Goal: Information Seeking & Learning: Learn about a topic

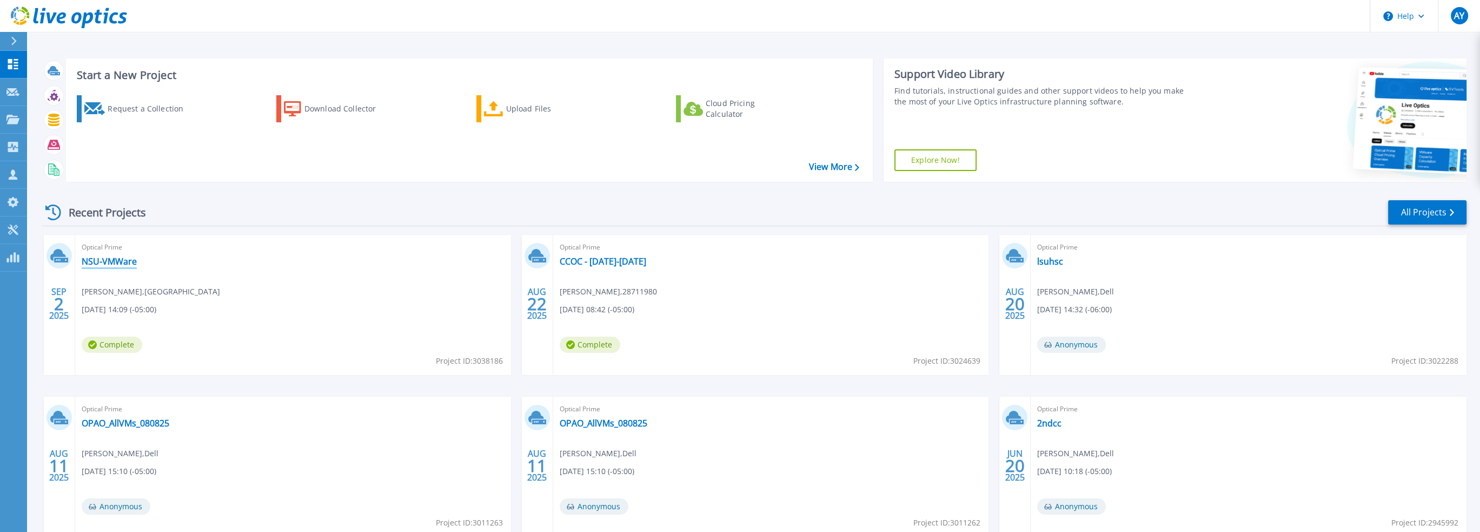
click at [126, 260] on link "NSU-VMWare" at bounding box center [109, 261] width 55 height 11
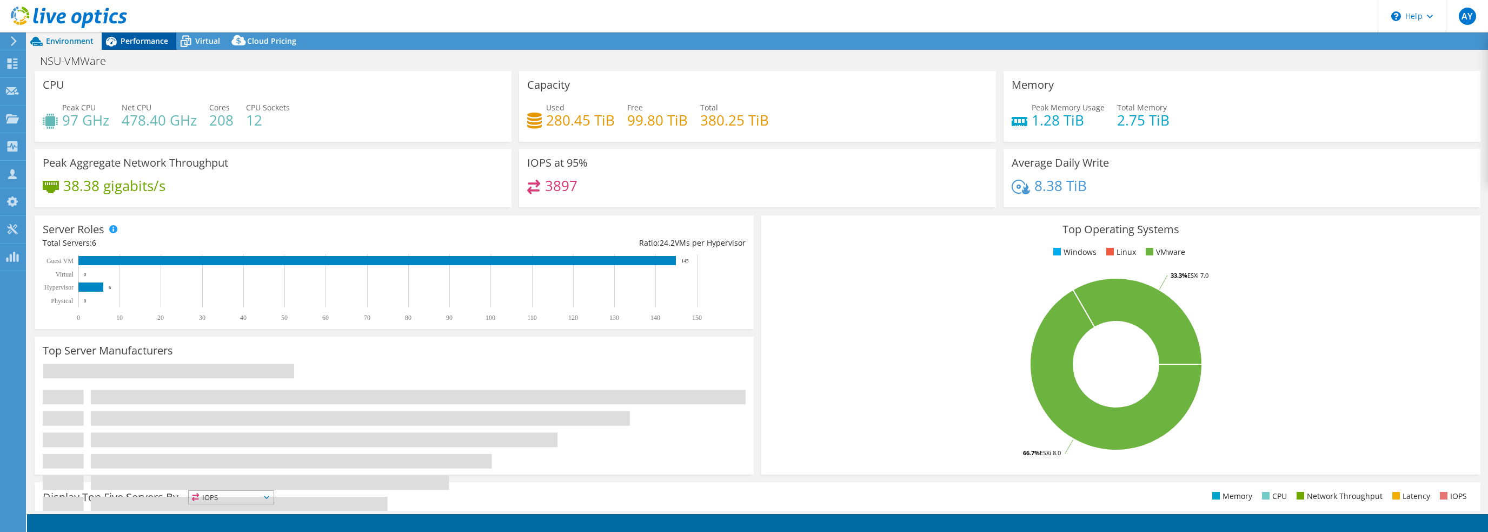
select select "USD"
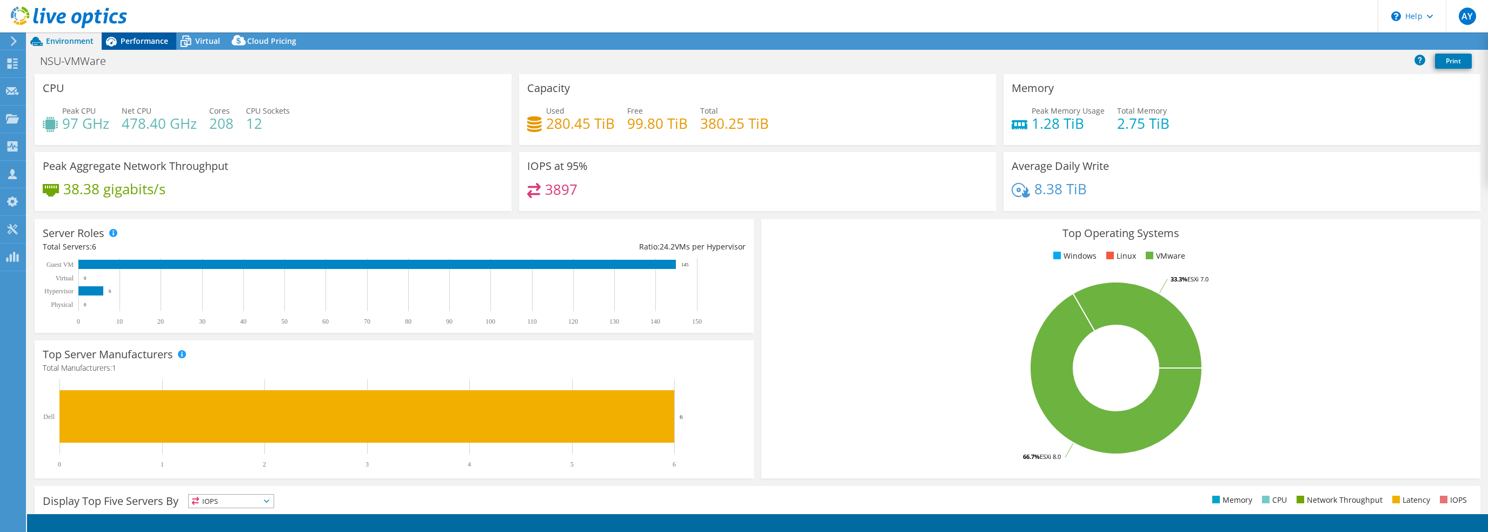
click at [114, 41] on icon at bounding box center [111, 42] width 11 height 10
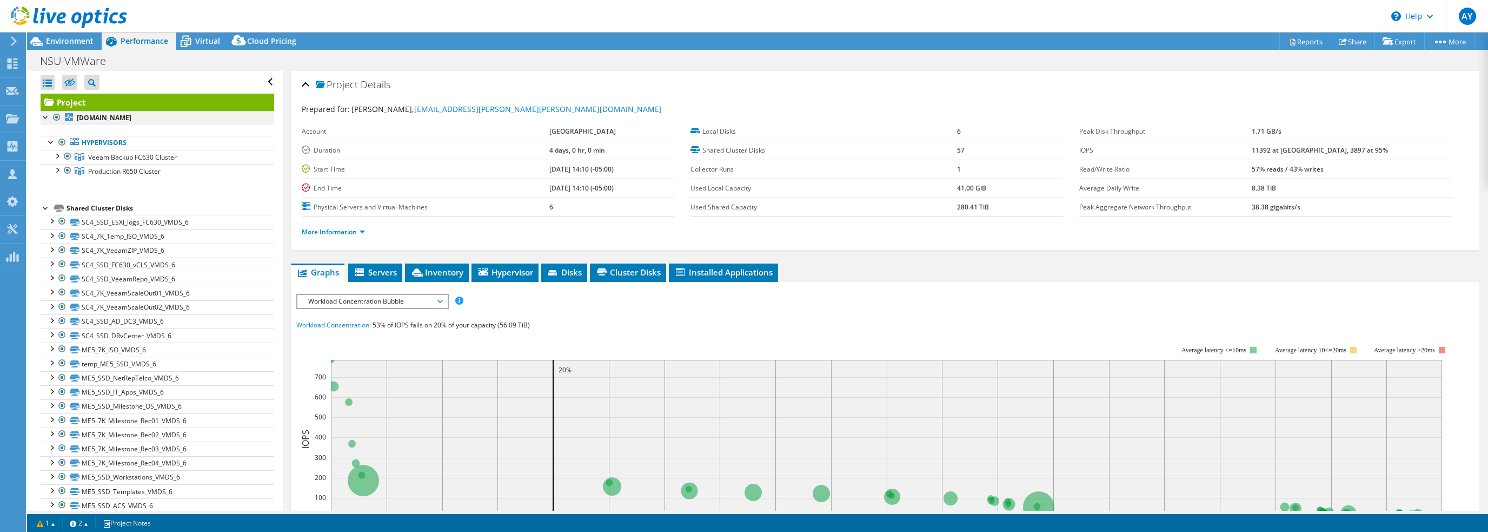
click at [45, 117] on div at bounding box center [46, 116] width 11 height 11
click at [57, 157] on div at bounding box center [56, 155] width 11 height 11
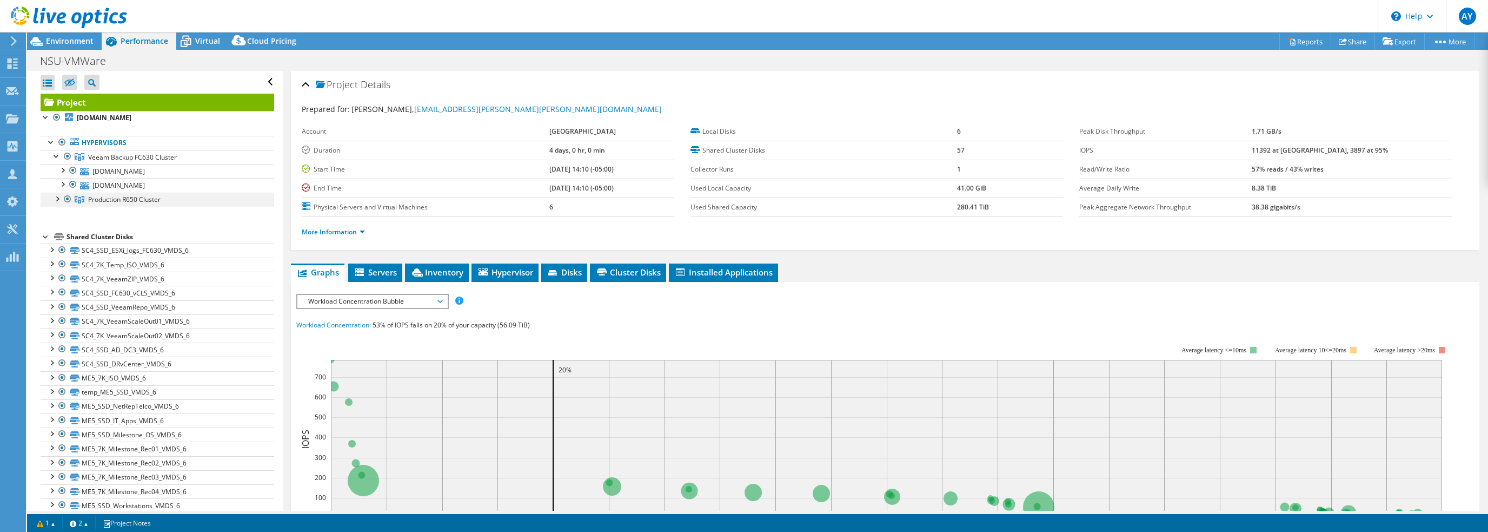
click at [58, 195] on div at bounding box center [56, 198] width 11 height 11
click at [74, 170] on div at bounding box center [73, 170] width 11 height 13
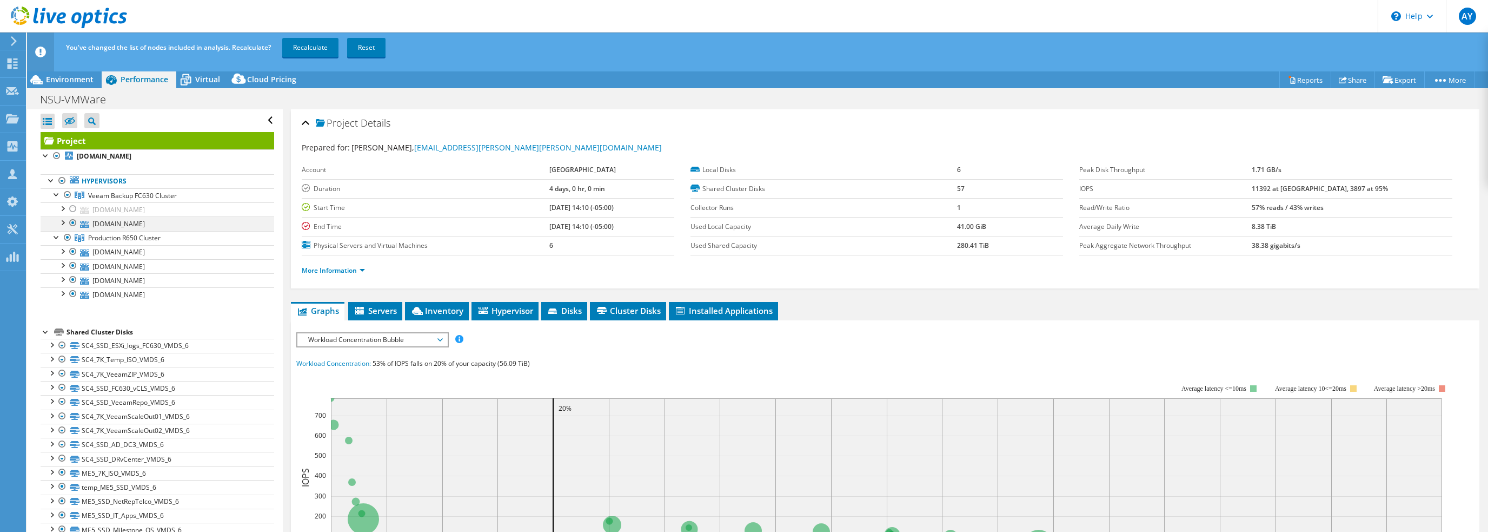
click at [74, 222] on div at bounding box center [73, 222] width 11 height 13
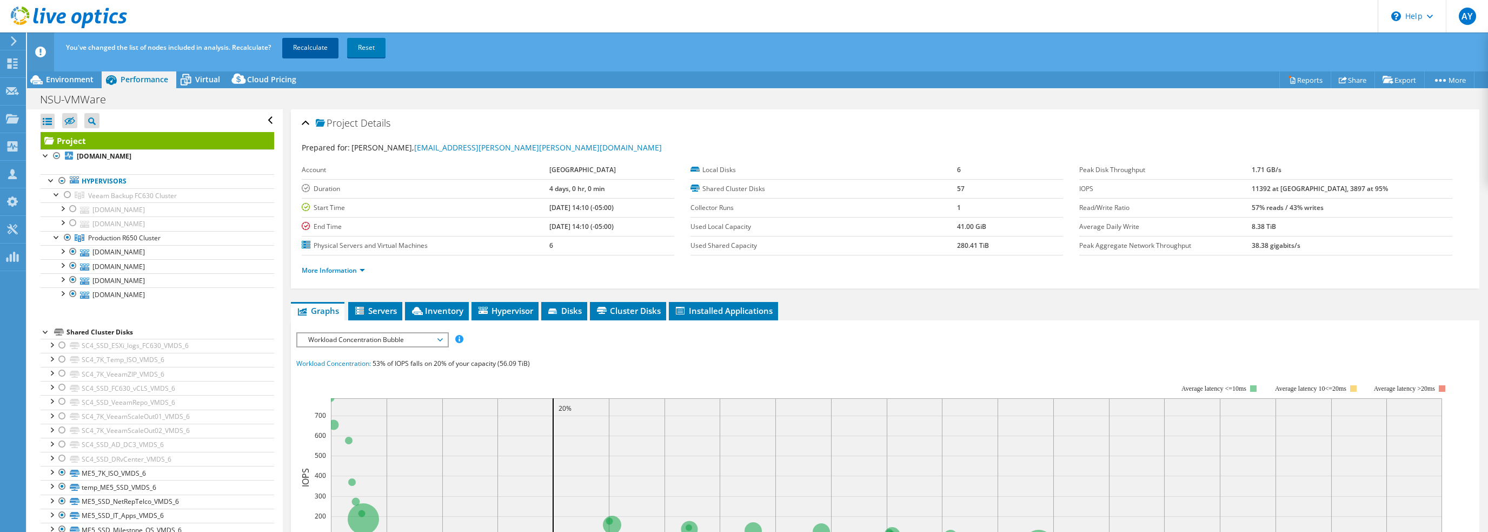
click at [307, 51] on link "Recalculate" at bounding box center [310, 47] width 56 height 19
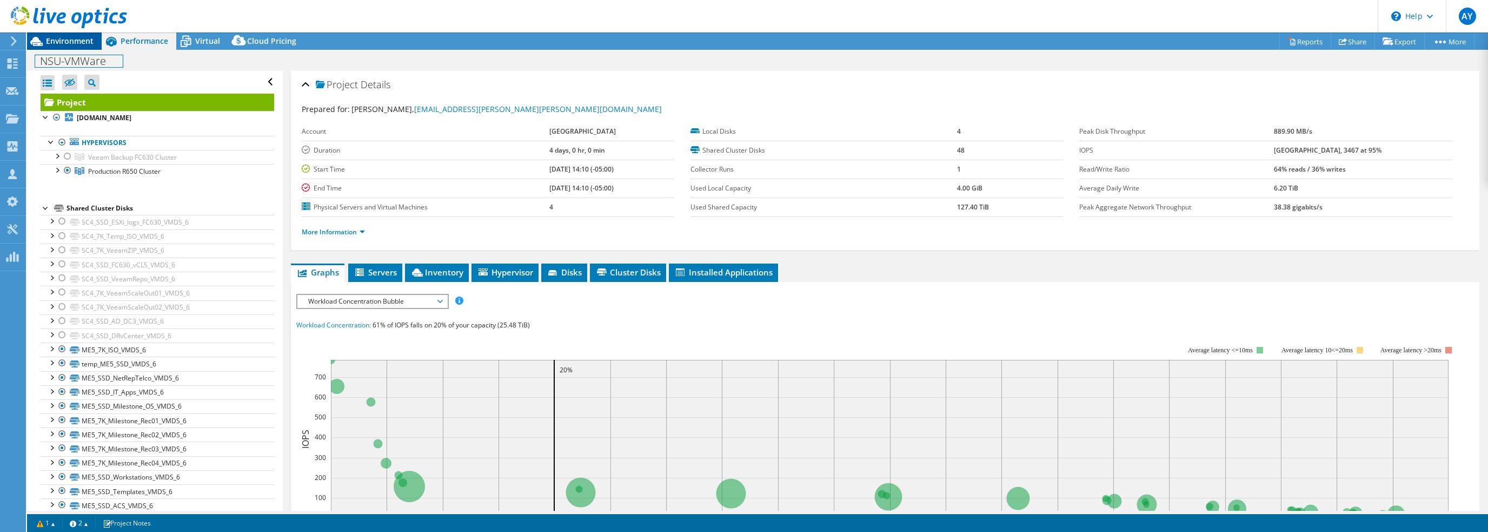
click at [70, 49] on div "Project Actions Project Actions Reports Share Export vSAN ReadyNode Sizer" at bounding box center [757, 281] width 1461 height 499
click at [67, 45] on span "Environment" at bounding box center [70, 41] width 48 height 10
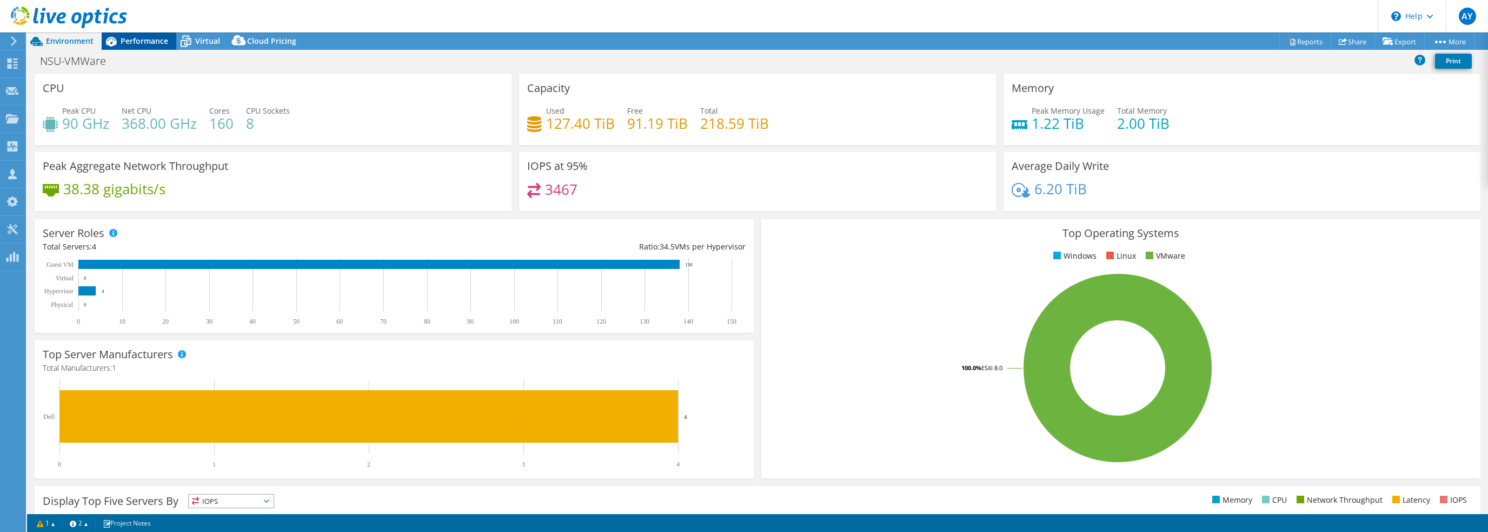
click at [141, 36] on span "Performance" at bounding box center [145, 41] width 48 height 10
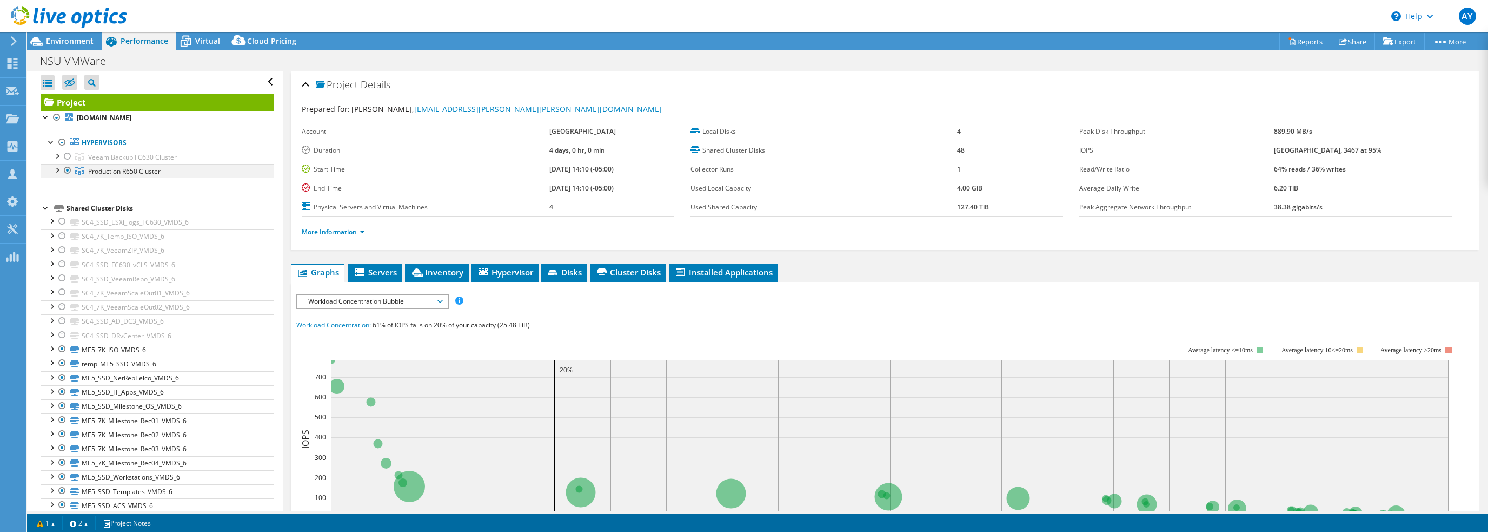
click at [58, 171] on div at bounding box center [56, 169] width 11 height 11
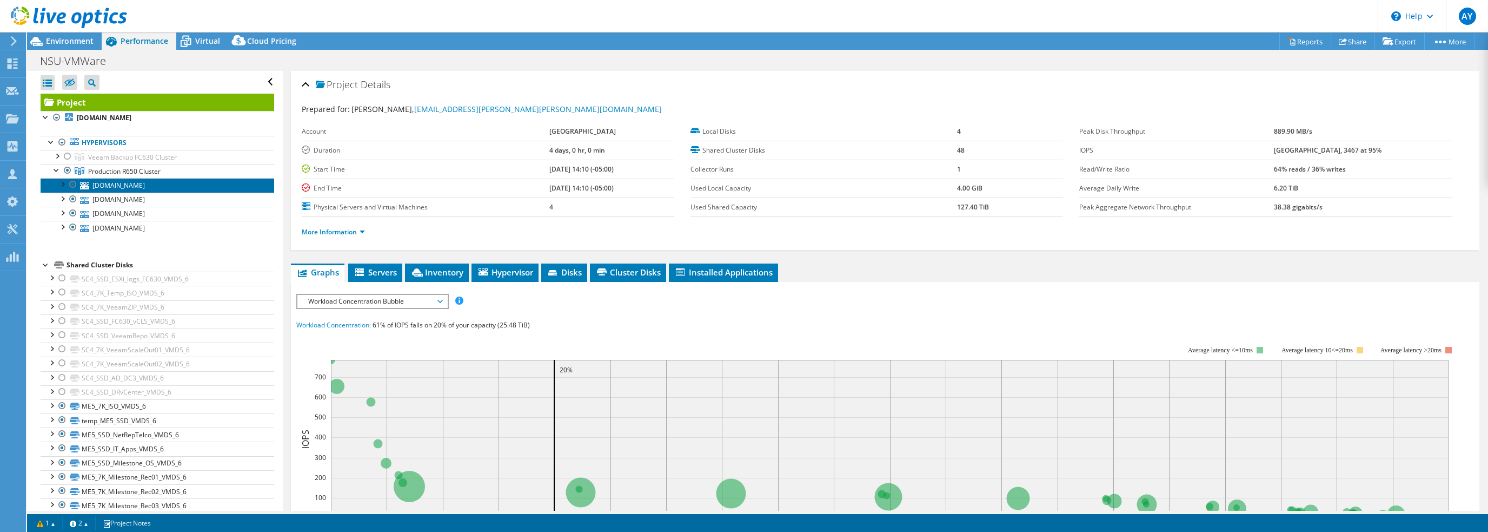
click at [147, 187] on link "[DOMAIN_NAME]" at bounding box center [158, 185] width 234 height 14
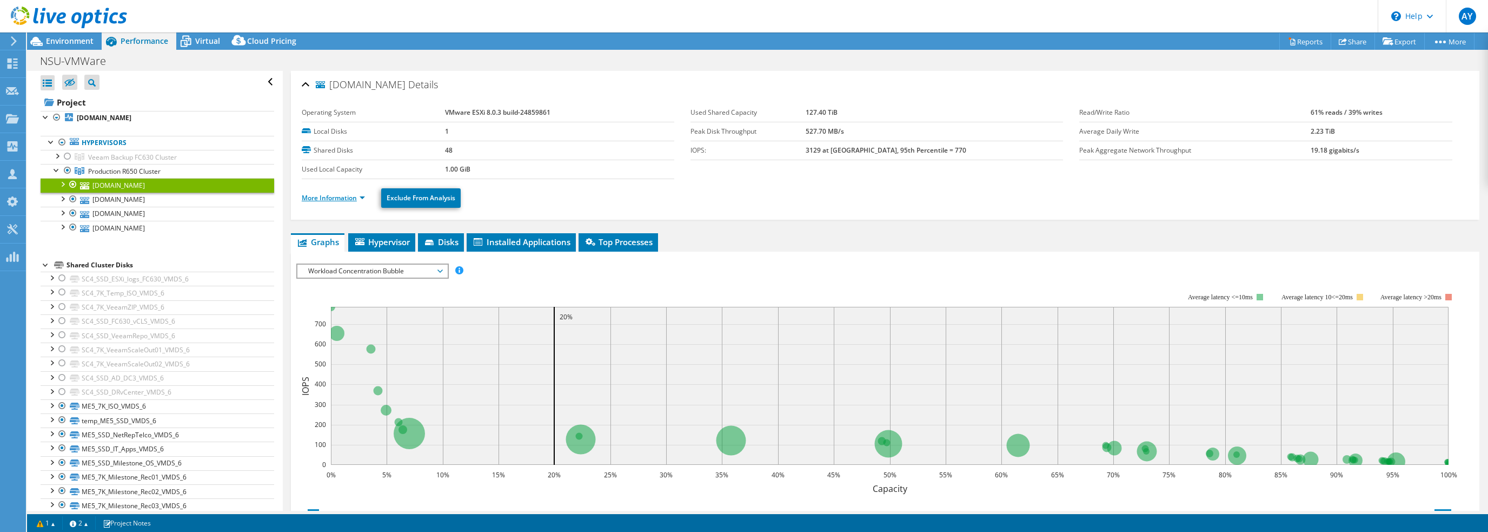
click at [316, 198] on link "More Information" at bounding box center [333, 197] width 63 height 9
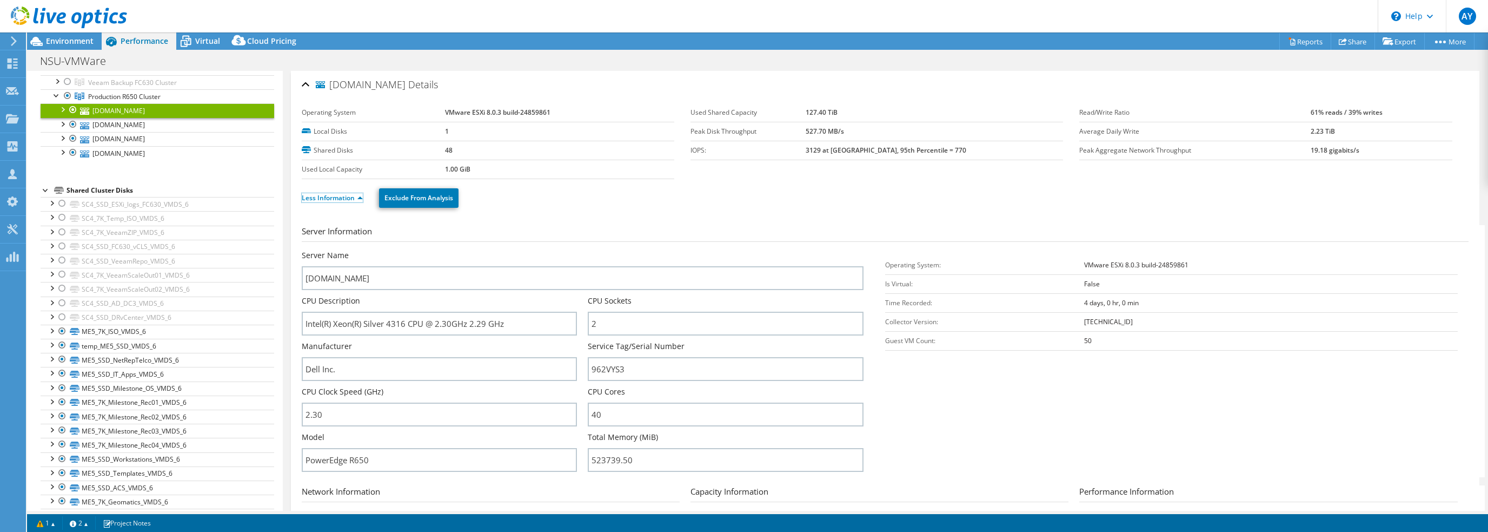
scroll to position [54, 0]
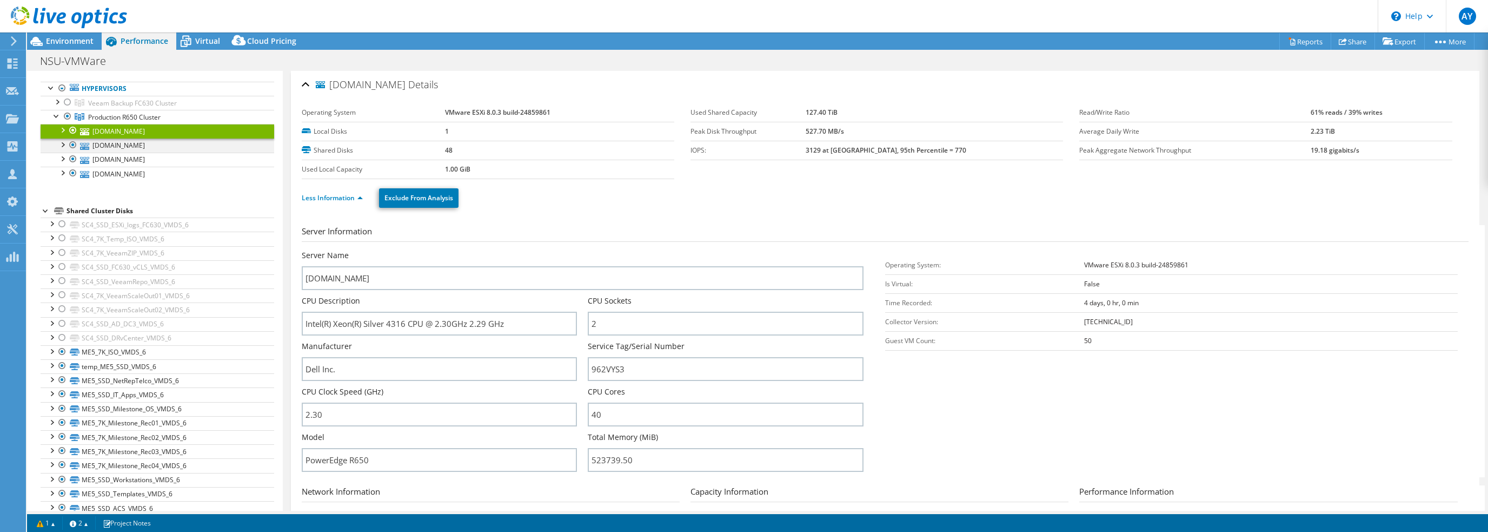
click at [65, 143] on div at bounding box center [62, 143] width 11 height 11
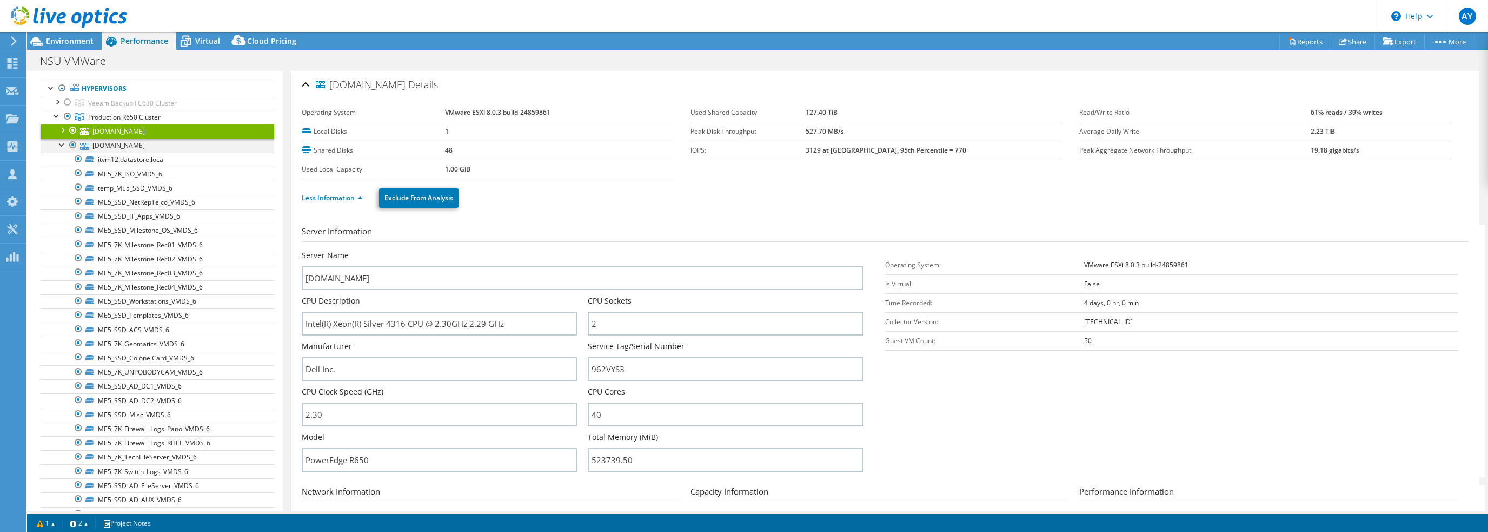
click at [64, 144] on div at bounding box center [62, 143] width 11 height 11
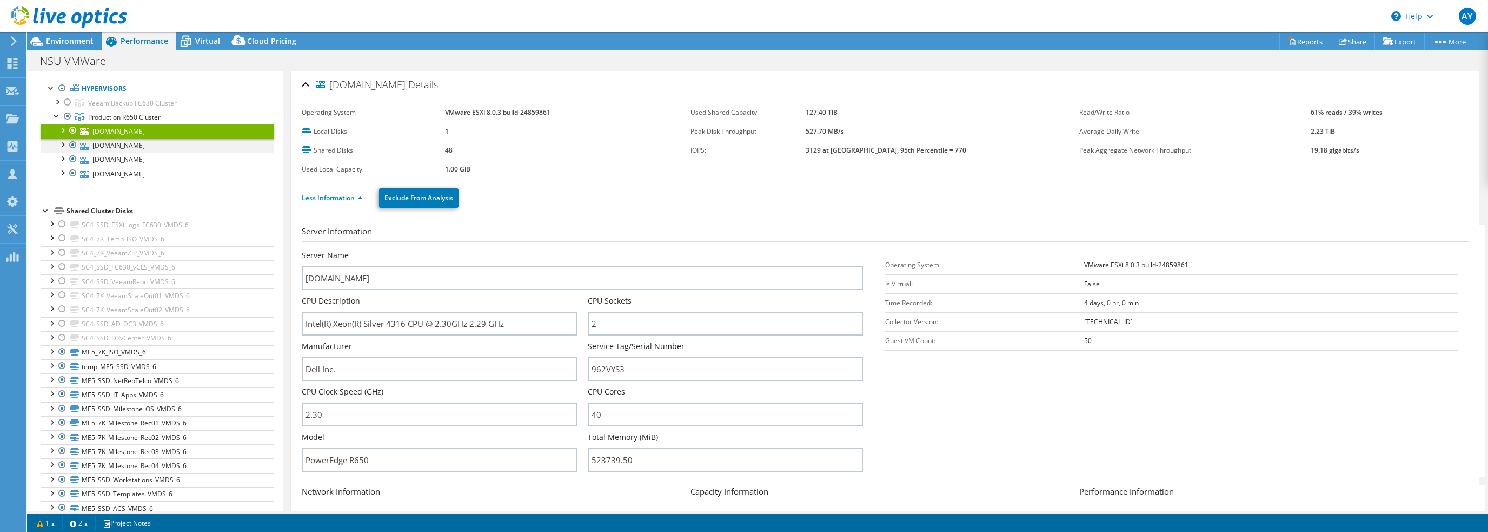
click at [64, 145] on div at bounding box center [62, 143] width 11 height 11
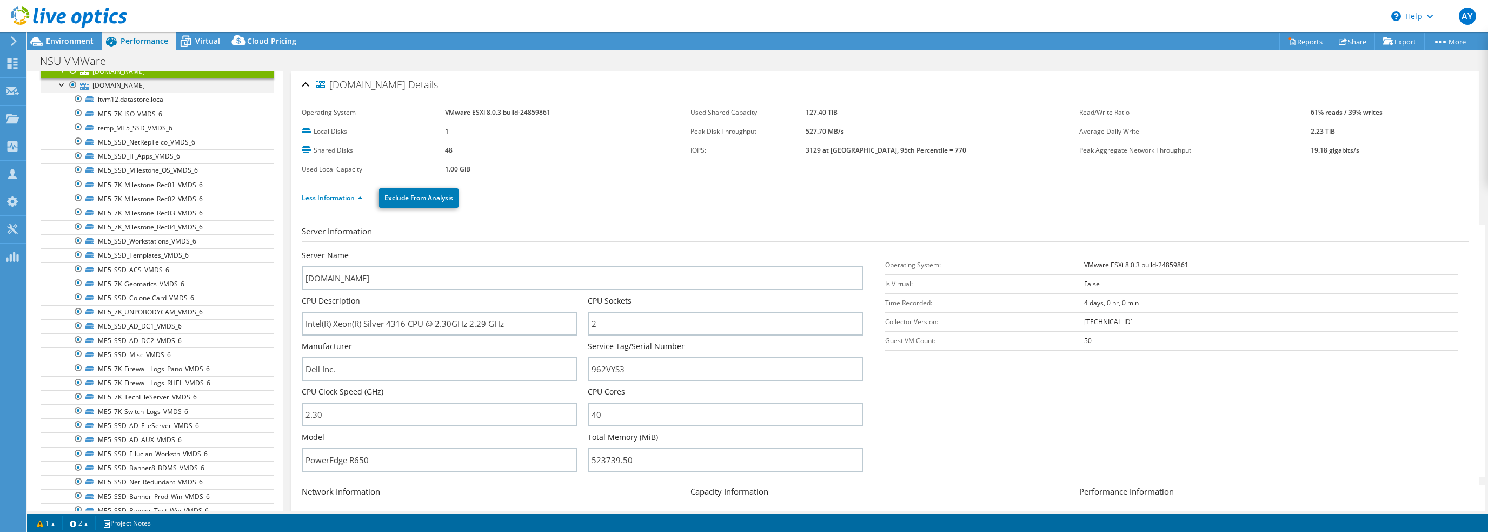
scroll to position [108, 0]
click at [64, 90] on div at bounding box center [62, 89] width 11 height 11
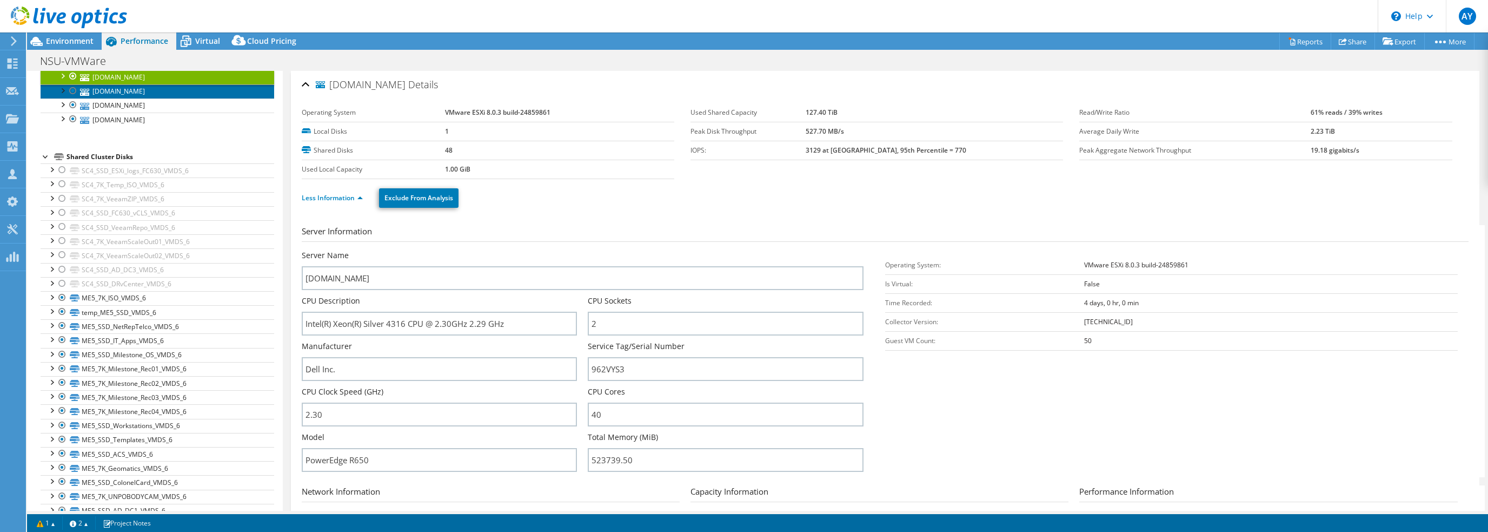
click at [163, 92] on link "[DOMAIN_NAME]" at bounding box center [158, 91] width 234 height 14
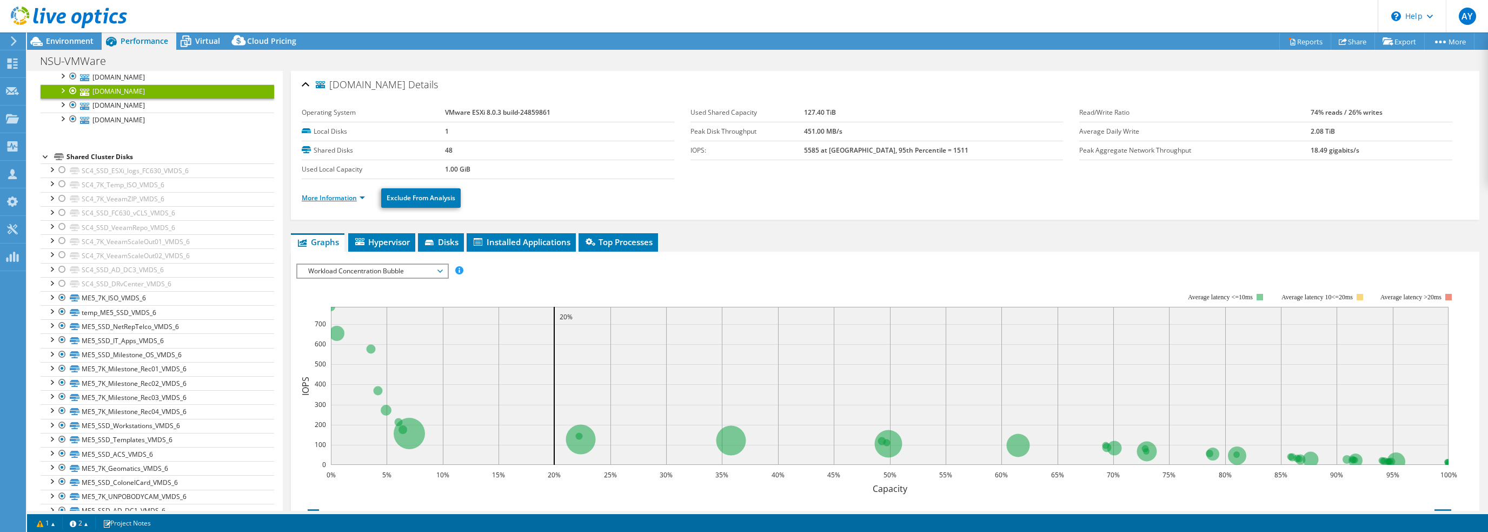
click at [335, 197] on link "More Information" at bounding box center [333, 197] width 63 height 9
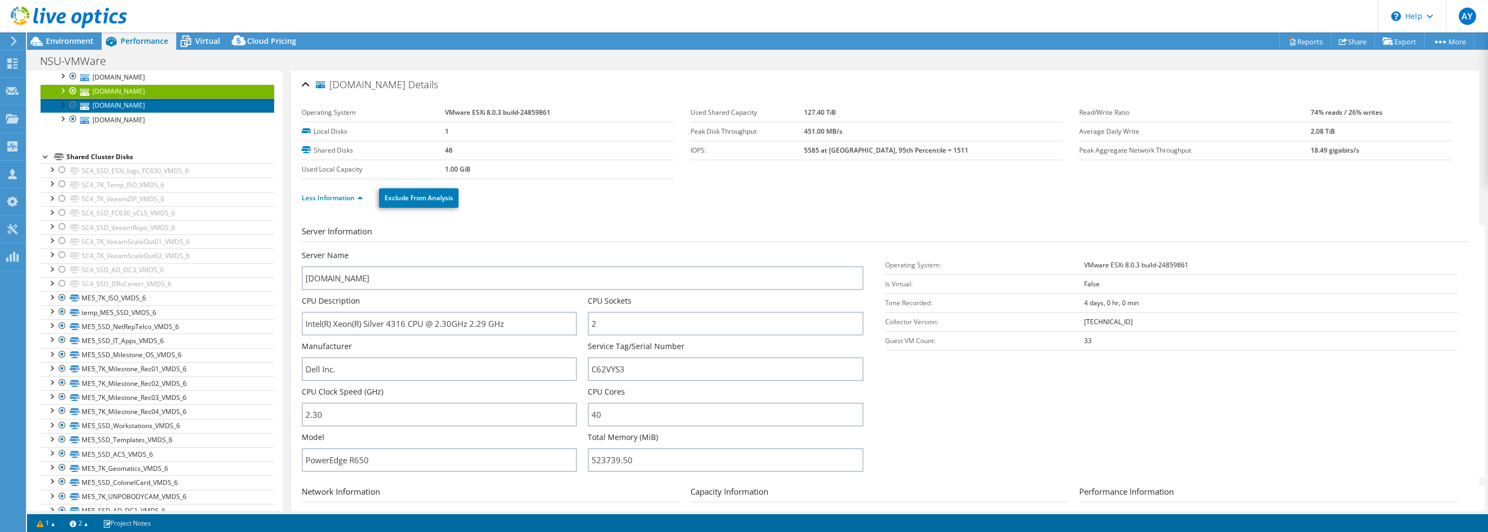
click at [133, 106] on link "[DOMAIN_NAME]" at bounding box center [158, 105] width 234 height 14
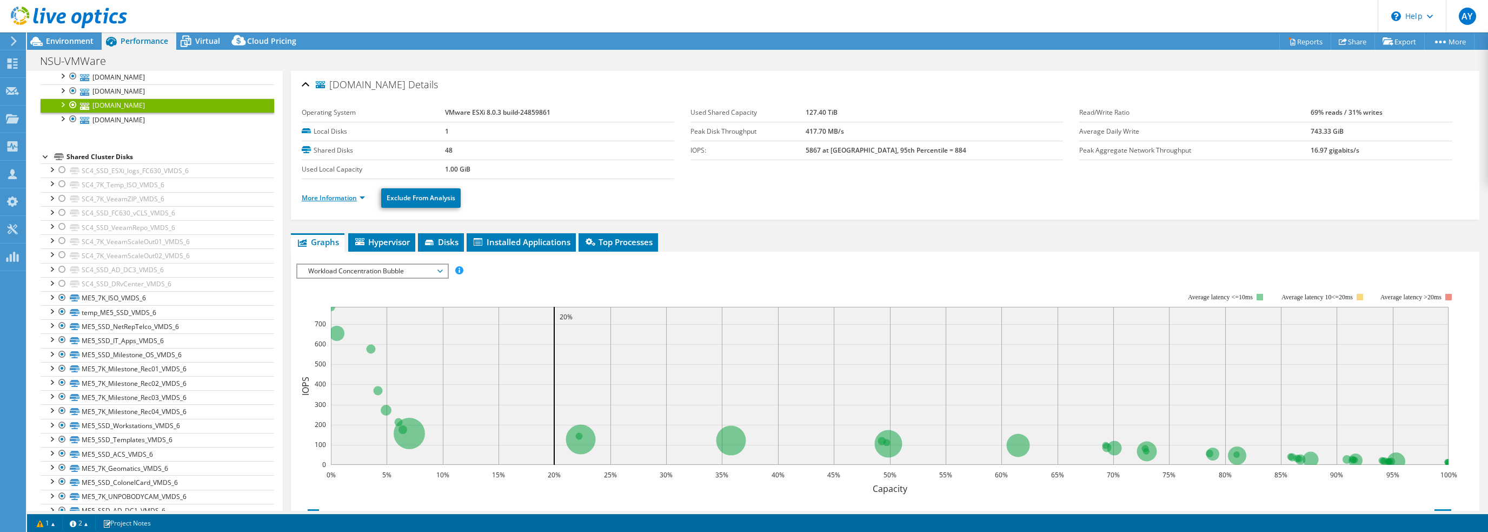
click at [314, 199] on link "More Information" at bounding box center [333, 197] width 63 height 9
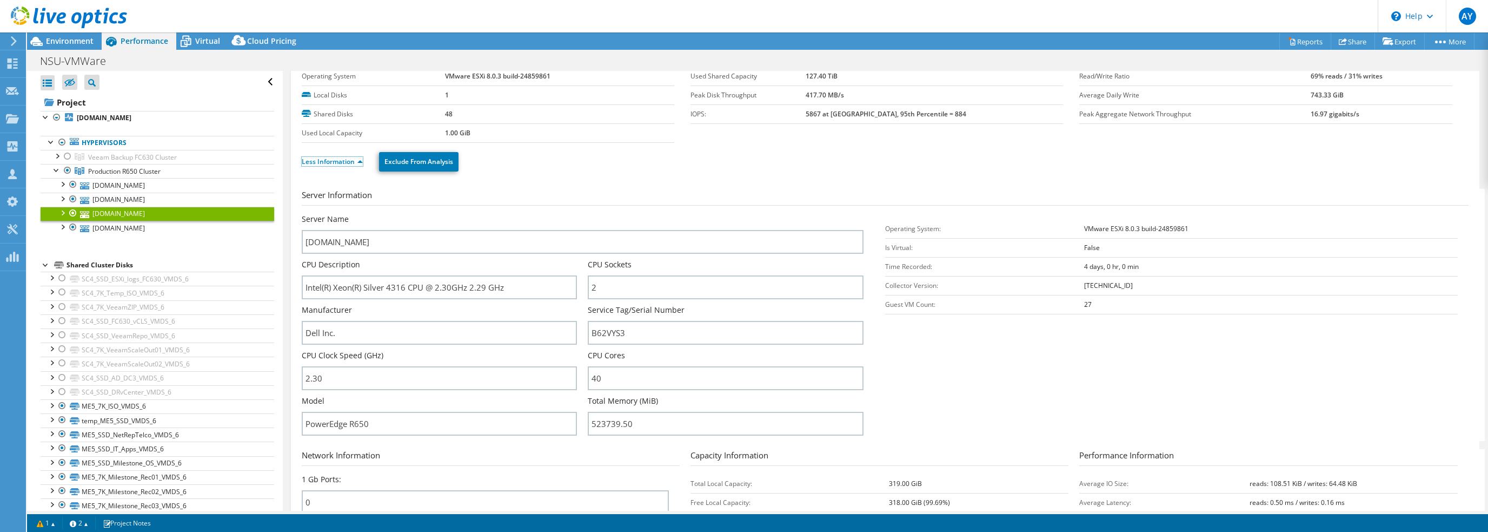
scroll to position [54, 0]
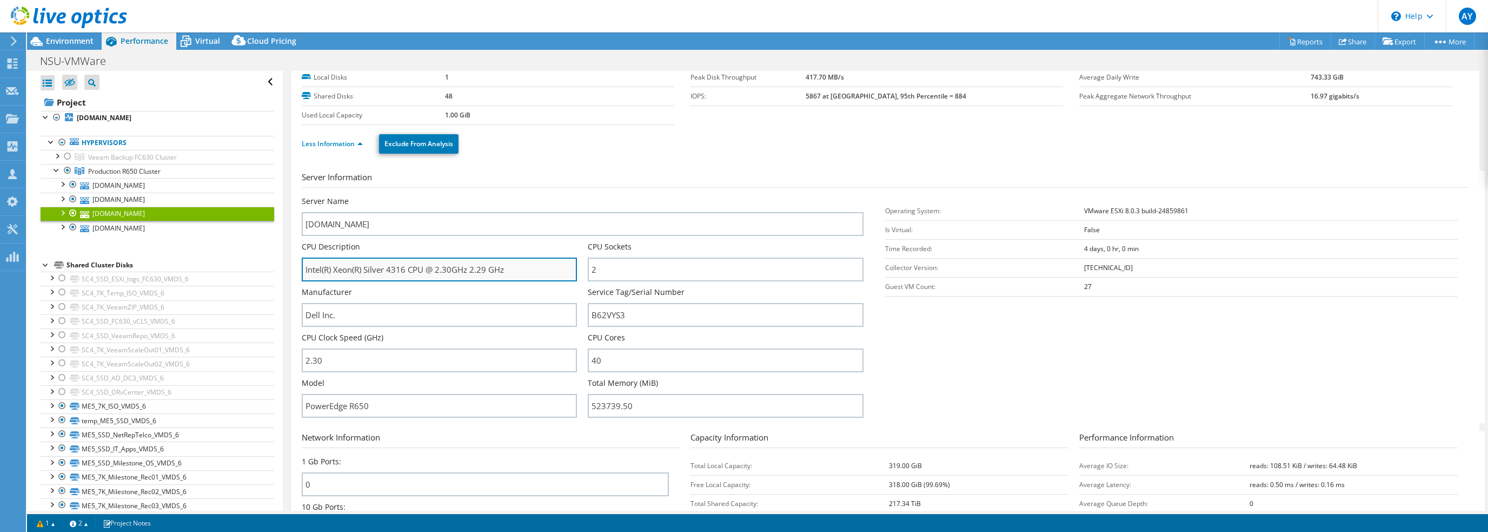
drag, startPoint x: 406, startPoint y: 268, endPoint x: 307, endPoint y: 262, distance: 99.7
click at [297, 263] on div "[DOMAIN_NAME] Details Operating System VMware ESXi 8.0.3 build-24859861 Local D…" at bounding box center [885, 336] width 1189 height 639
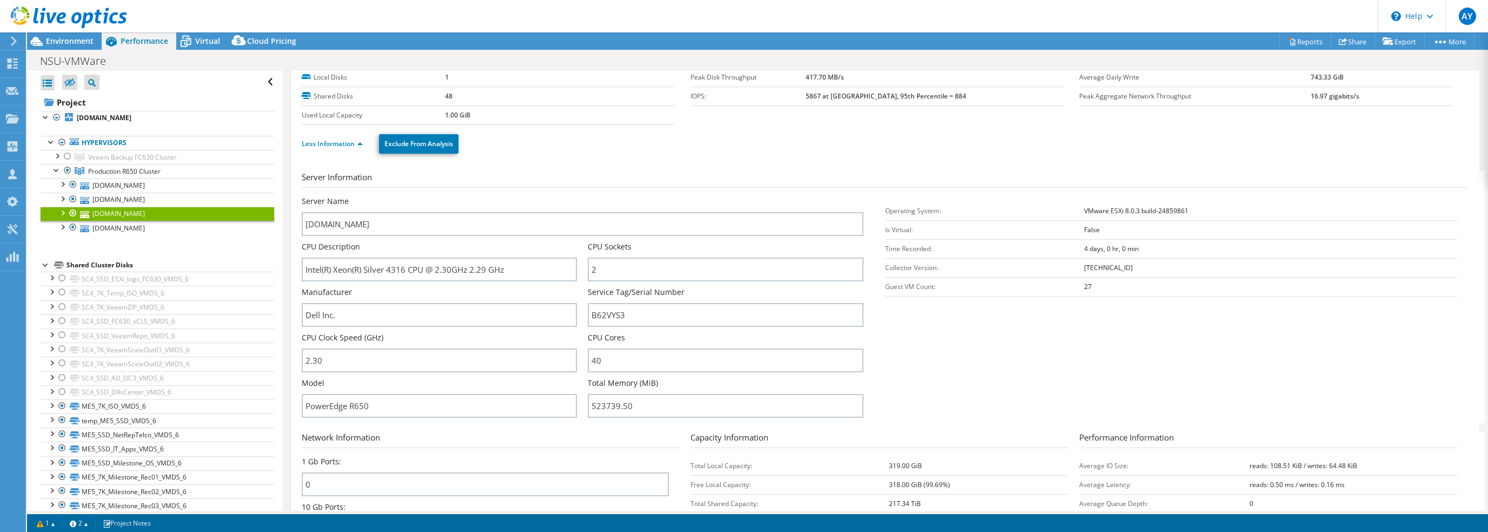
click at [975, 353] on section "Server Information Server Name [DOMAIN_NAME] CPU Description Intel(R) Xeon(R) S…" at bounding box center [888, 297] width 1172 height 252
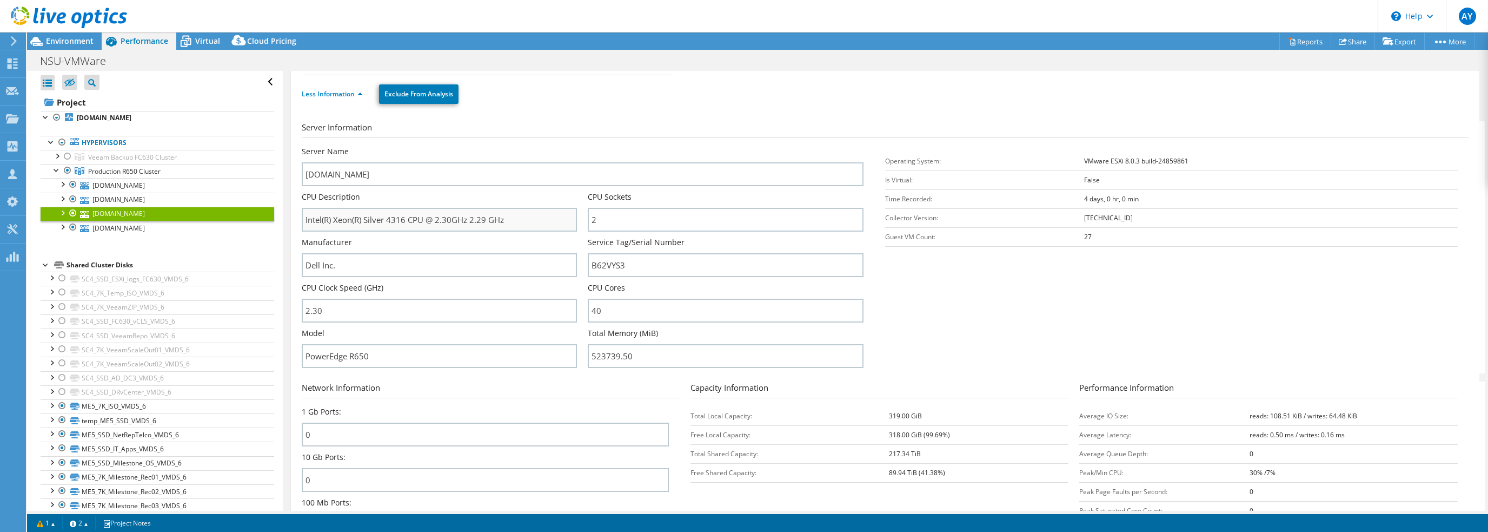
scroll to position [108, 0]
click at [955, 302] on section "Server Information Server Name [DOMAIN_NAME] CPU Description Intel(R) Xeon(R) S…" at bounding box center [888, 243] width 1172 height 252
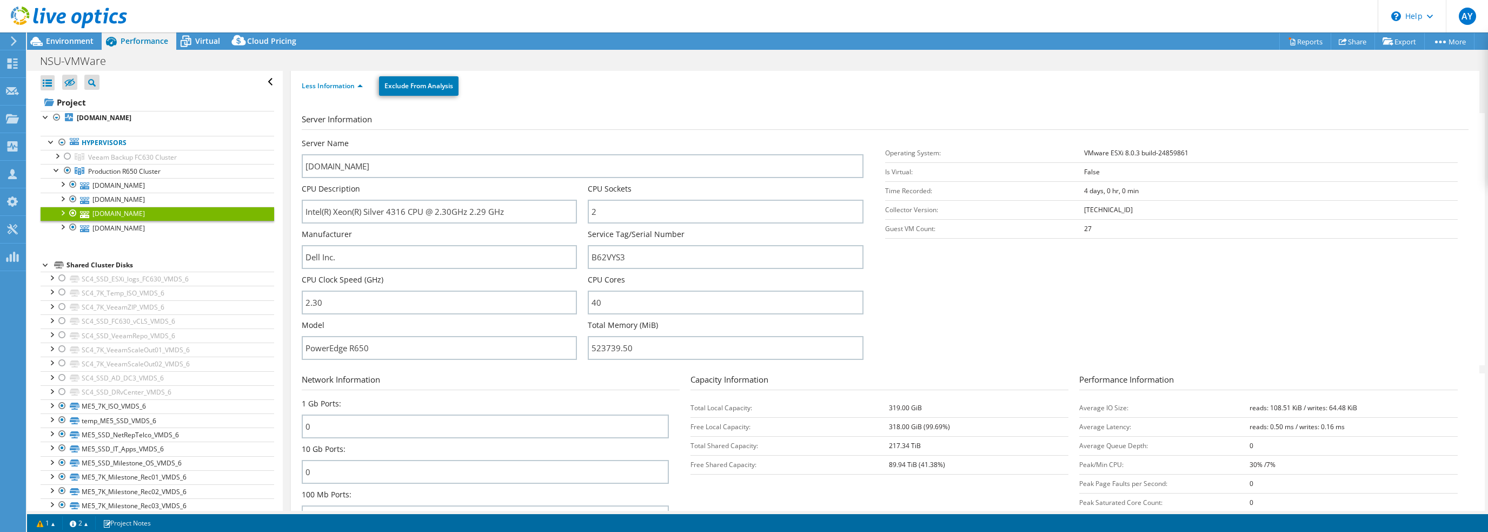
scroll to position [54, 0]
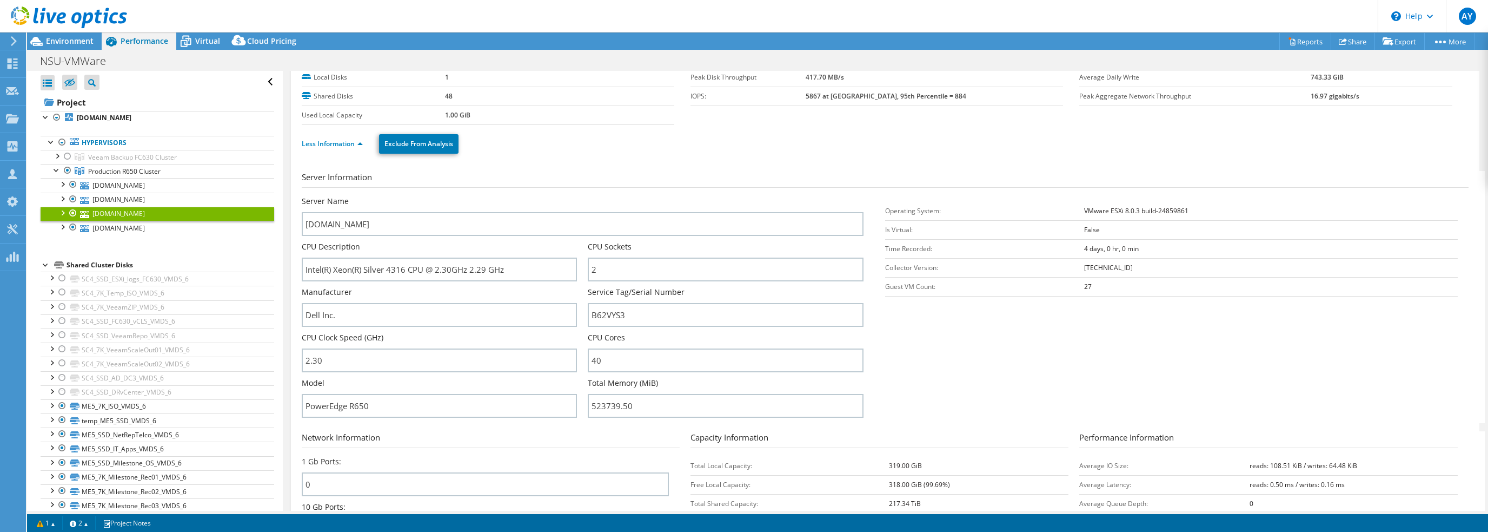
click at [944, 377] on section "Server Information Server Name [DOMAIN_NAME] CPU Description Intel(R) Xeon(R) S…" at bounding box center [888, 297] width 1172 height 252
click at [73, 48] on div "Environment" at bounding box center [64, 40] width 75 height 17
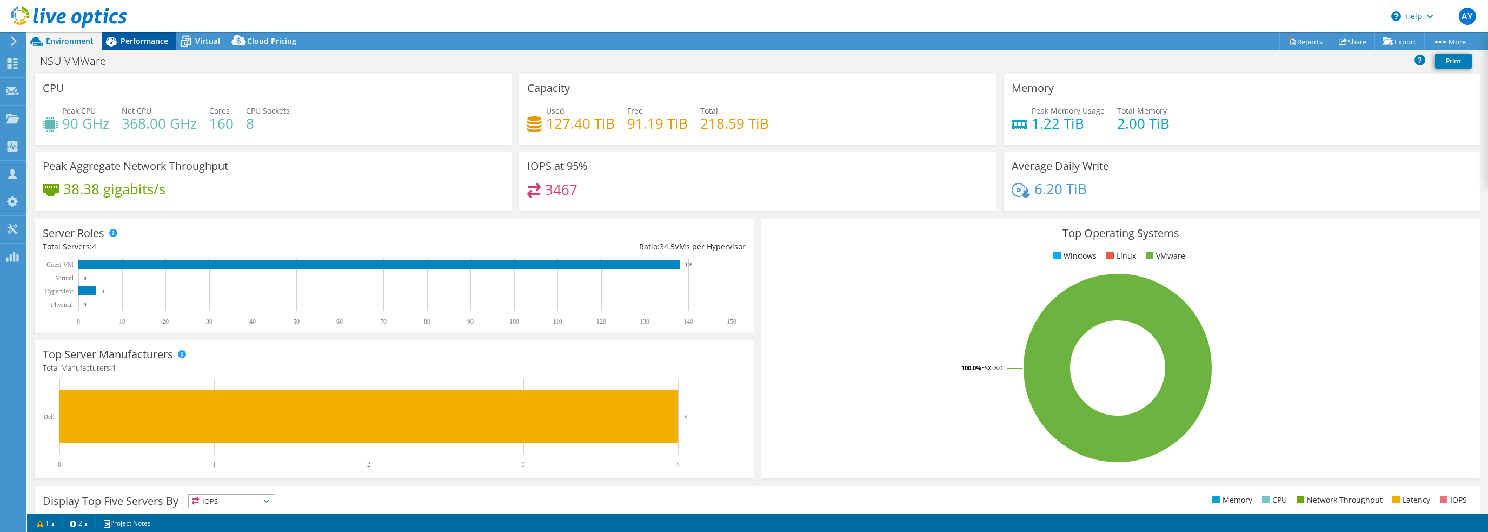
click at [149, 40] on span "Performance" at bounding box center [145, 41] width 48 height 10
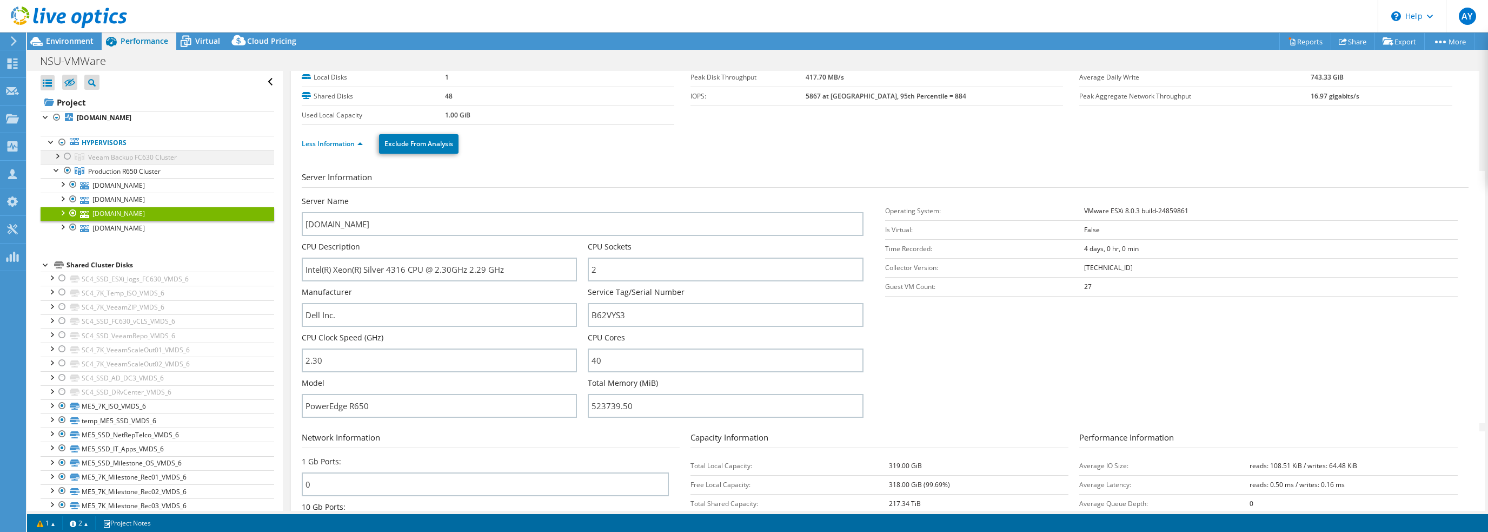
click at [68, 156] on div at bounding box center [67, 156] width 11 height 13
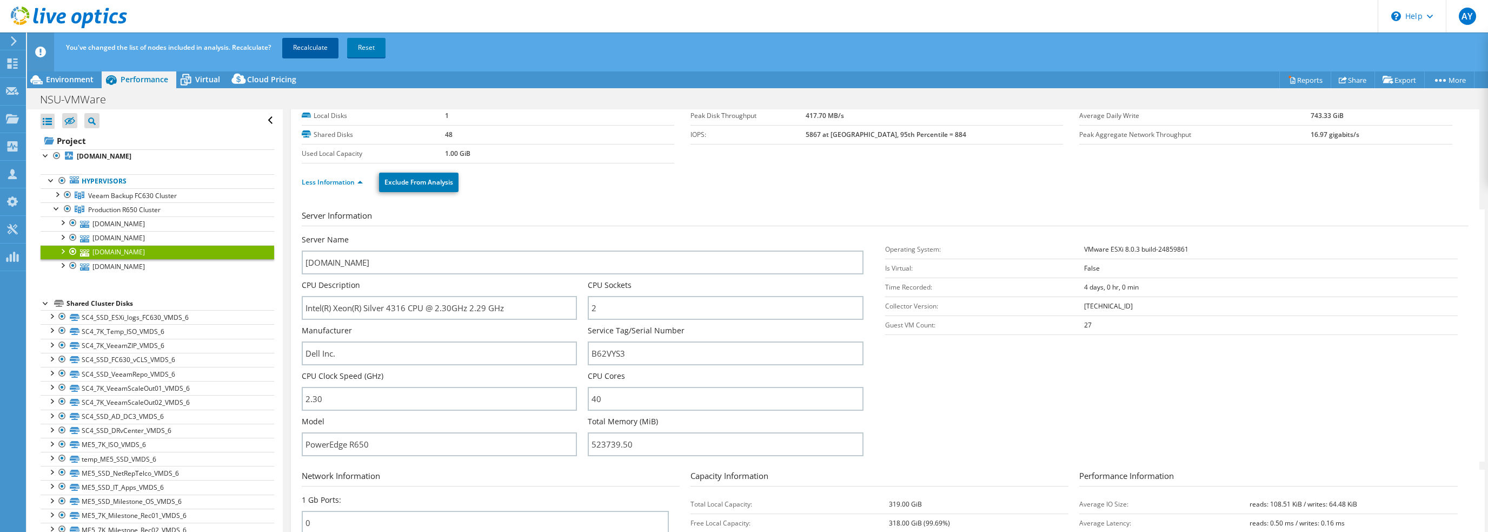
click at [327, 47] on link "Recalculate" at bounding box center [310, 47] width 56 height 19
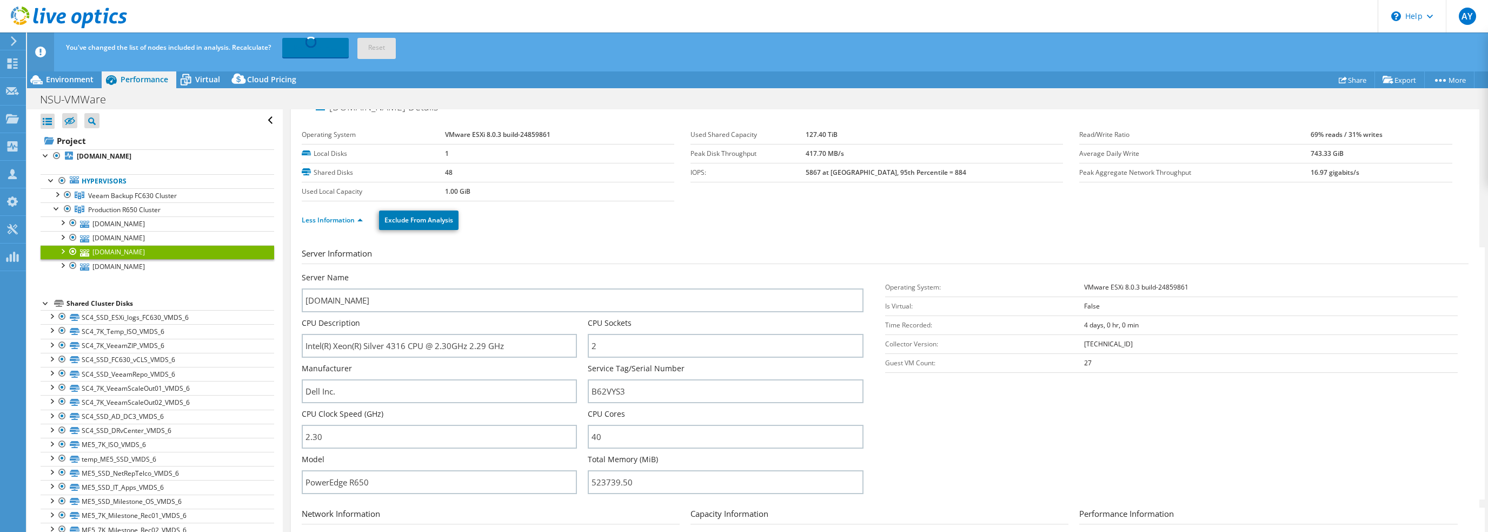
scroll to position [0, 0]
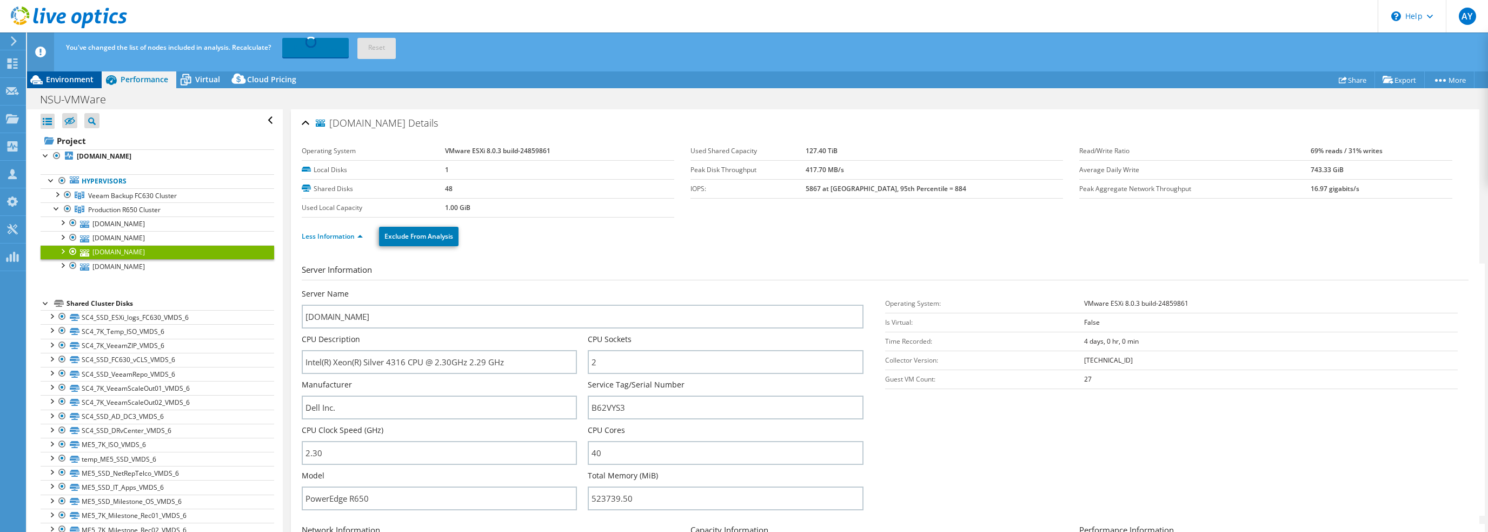
click at [62, 79] on span "Environment" at bounding box center [70, 79] width 48 height 10
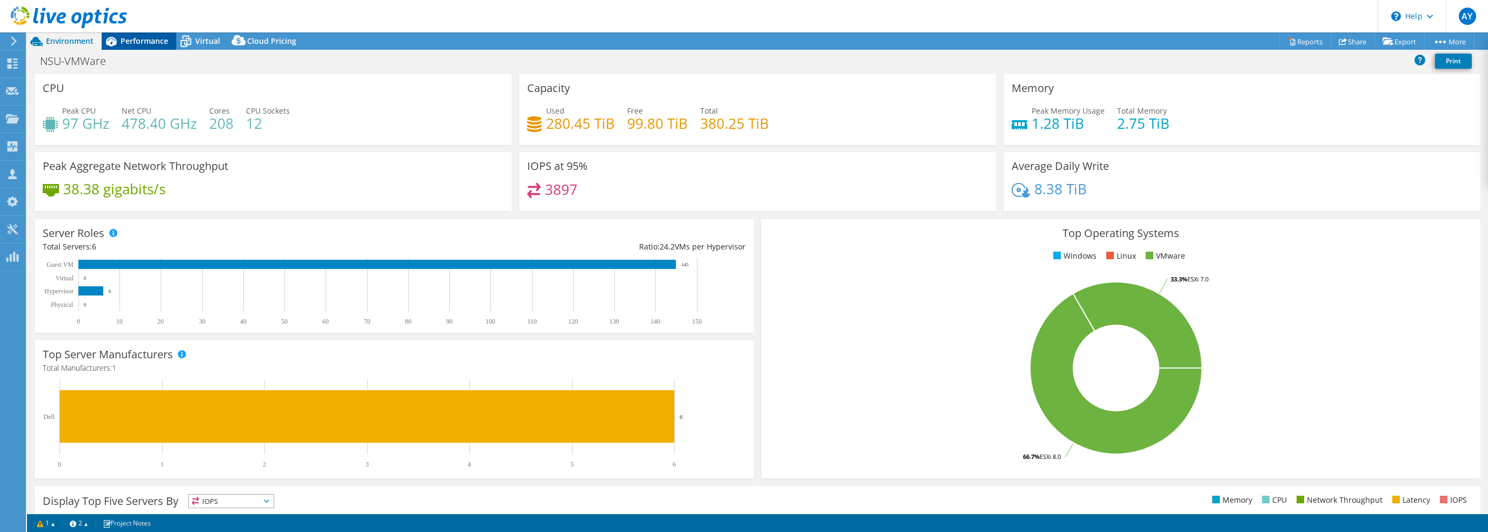
click at [140, 43] on span "Performance" at bounding box center [145, 41] width 48 height 10
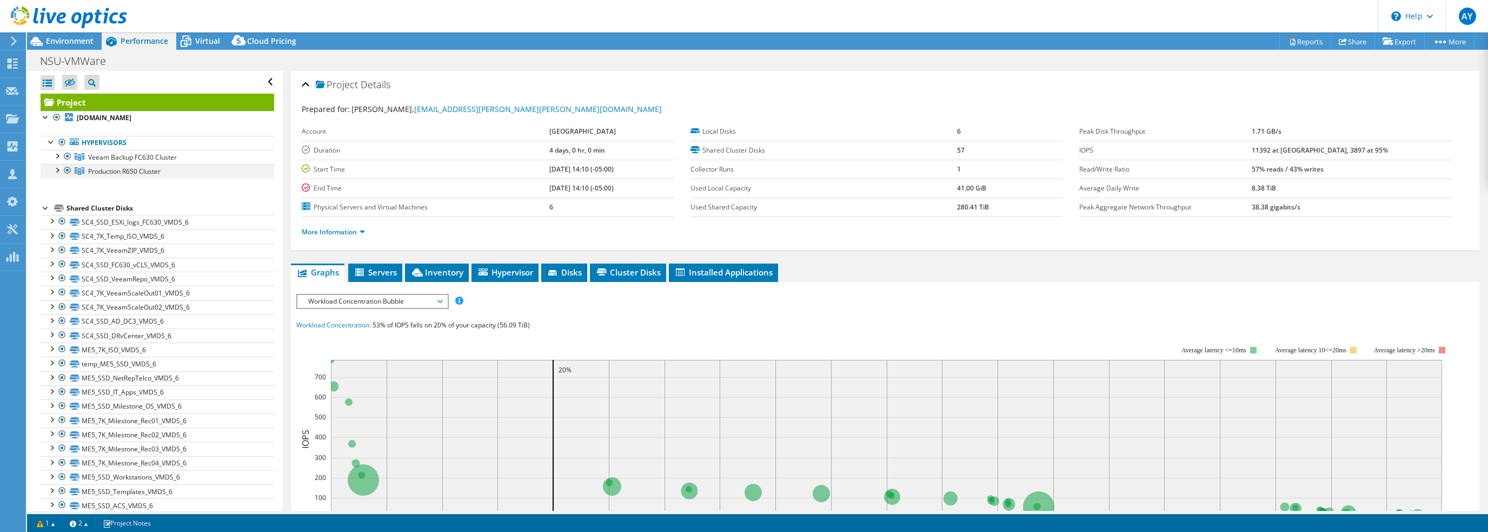
click at [58, 168] on div at bounding box center [56, 169] width 11 height 11
click at [65, 185] on div at bounding box center [62, 183] width 11 height 11
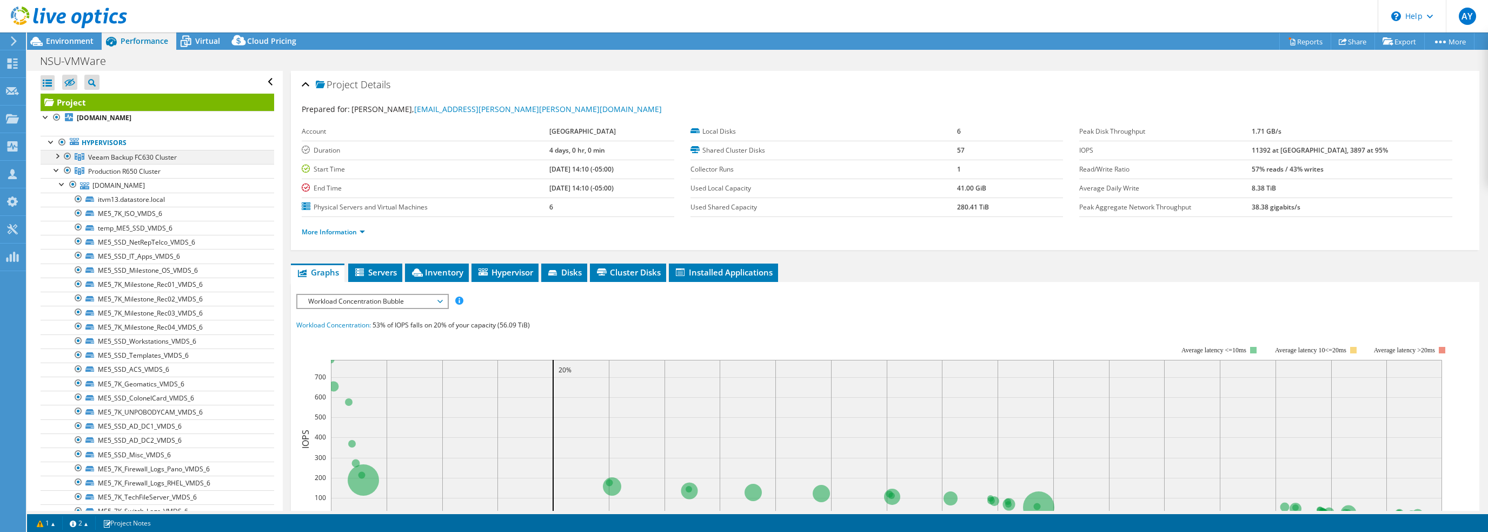
click at [60, 156] on div at bounding box center [56, 155] width 11 height 11
click at [71, 170] on div at bounding box center [73, 170] width 11 height 13
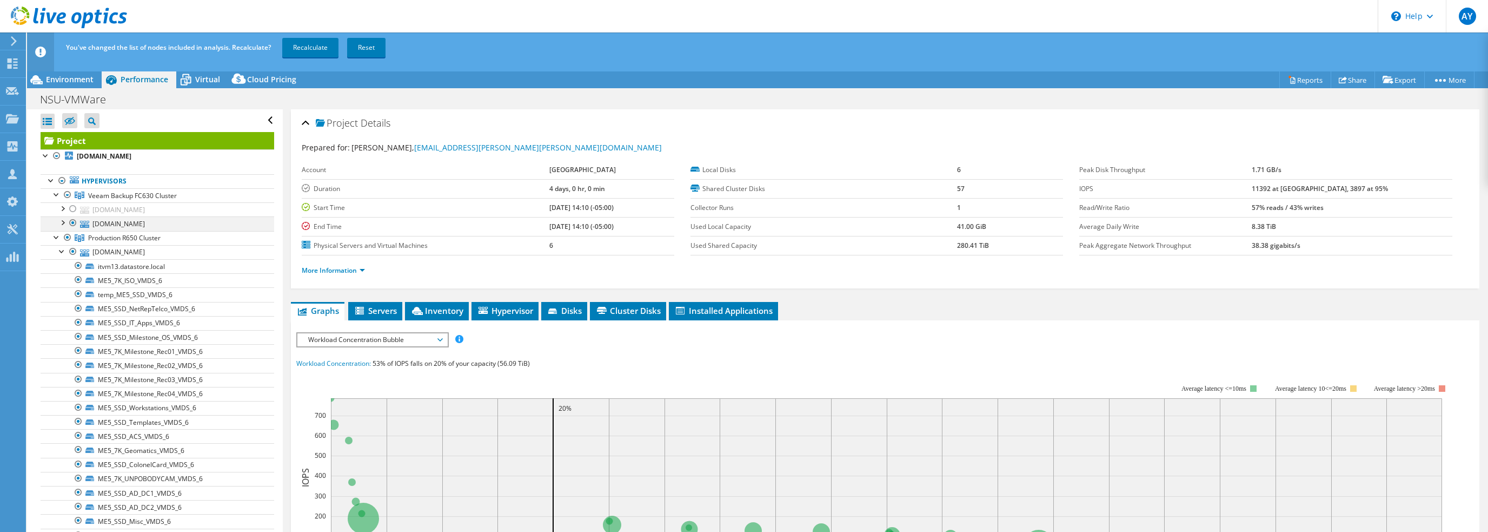
click at [75, 220] on div at bounding box center [73, 222] width 11 height 13
click at [301, 51] on link "Recalculate" at bounding box center [310, 47] width 56 height 19
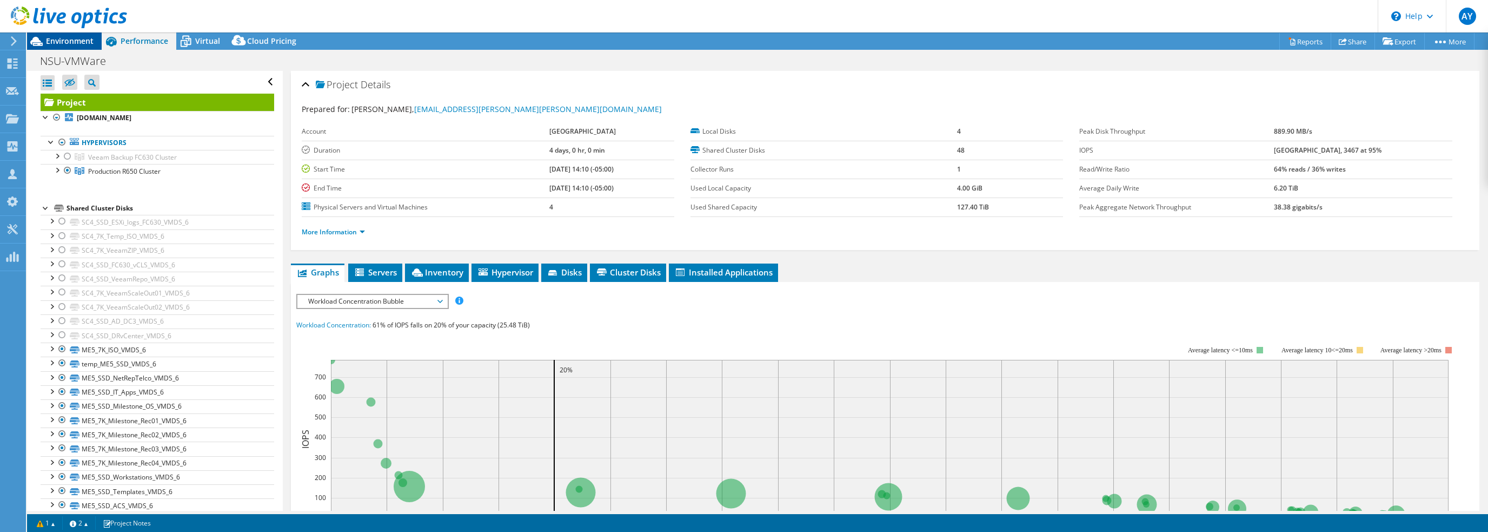
click at [65, 39] on span "Environment" at bounding box center [70, 41] width 48 height 10
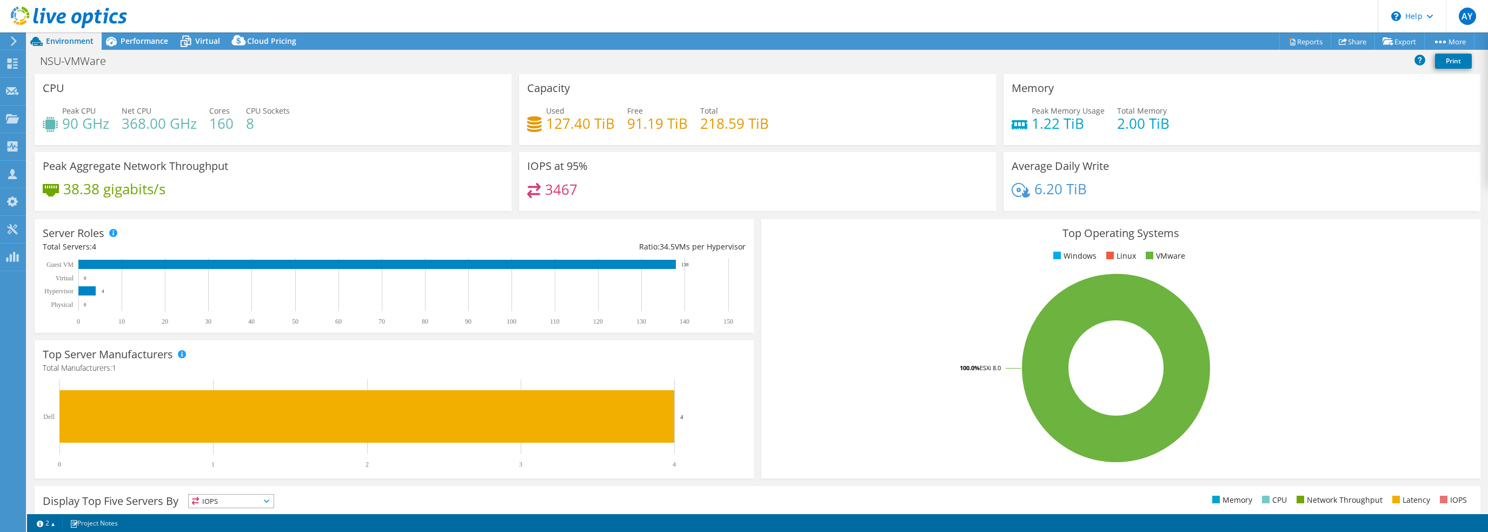
select select "USD"
